Goal: Information Seeking & Learning: Learn about a topic

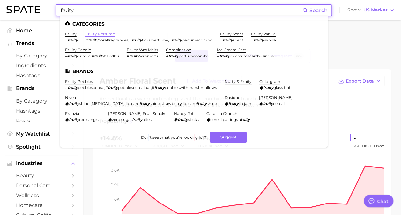
type input "fruity"
click at [90, 35] on link "fruity perfume" at bounding box center [100, 34] width 29 height 5
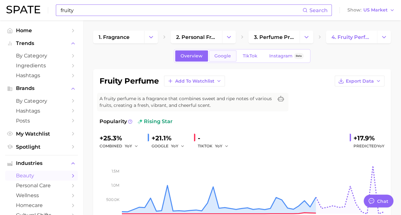
click at [218, 58] on span "Google" at bounding box center [222, 55] width 17 height 5
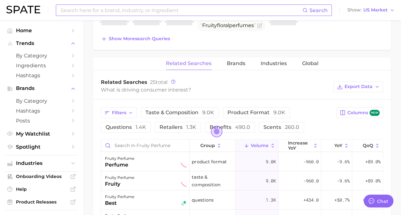
scroll to position [287, 0]
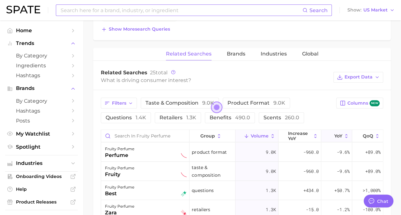
click at [338, 137] on span "YoY" at bounding box center [338, 135] width 8 height 5
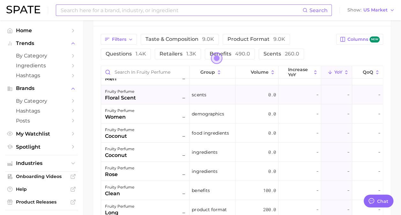
scroll to position [0, 0]
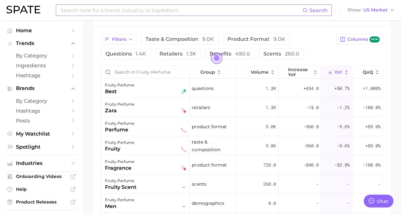
click at [107, 11] on input at bounding box center [181, 10] width 243 height 11
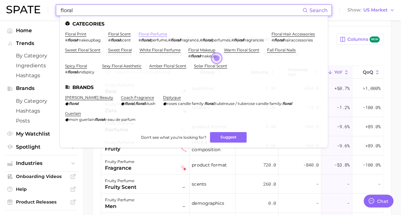
type input "floral"
click at [159, 36] on link "floral perfume" at bounding box center [152, 34] width 29 height 5
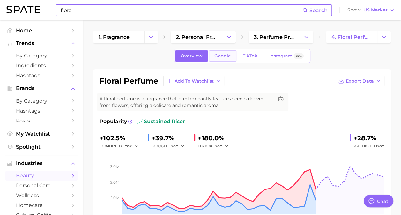
click at [215, 55] on span "Google" at bounding box center [222, 55] width 17 height 5
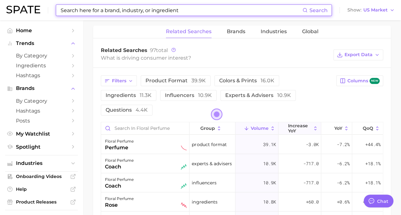
scroll to position [351, 0]
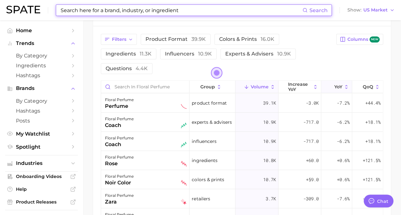
click at [335, 84] on span "YoY" at bounding box center [338, 86] width 8 height 5
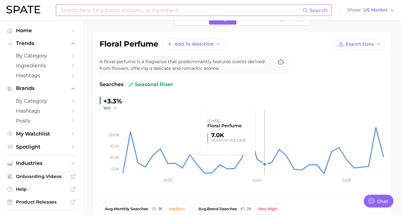
scroll to position [0, 0]
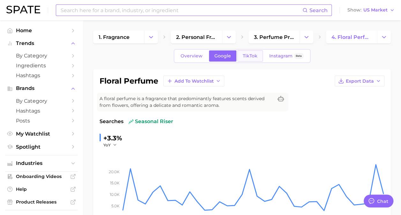
click at [250, 56] on span "TikTok" at bounding box center [250, 55] width 15 height 5
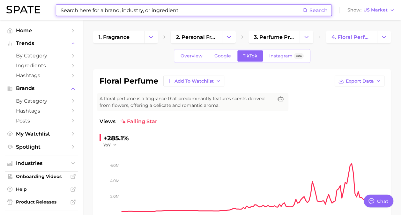
click at [182, 11] on input at bounding box center [181, 10] width 243 height 11
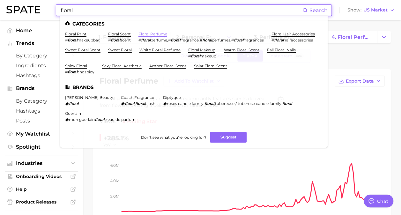
type input "floral"
click at [158, 36] on link "floral perfume" at bounding box center [152, 34] width 29 height 5
